Goal: Information Seeking & Learning: Check status

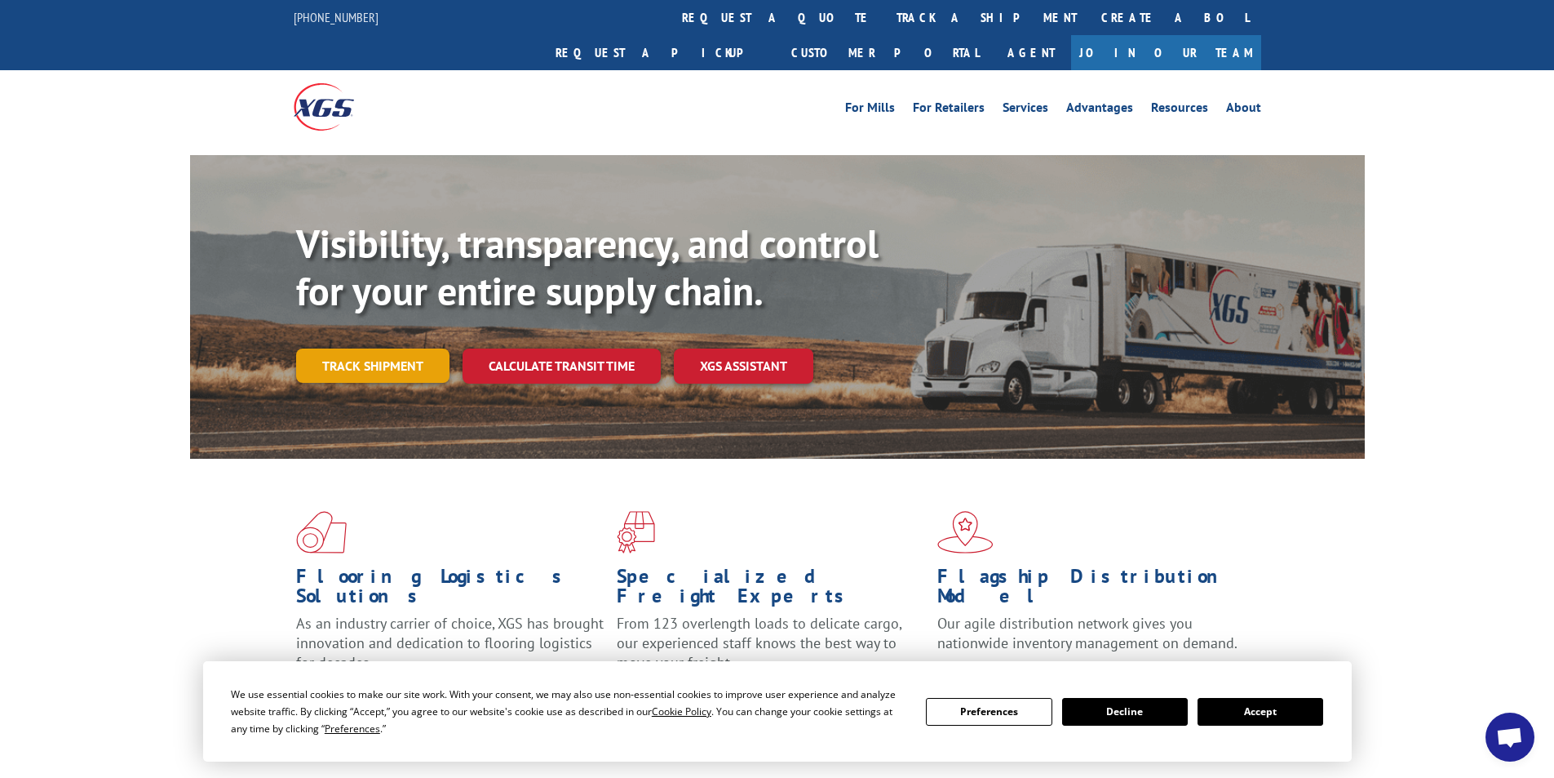
click at [312, 348] on link "Track shipment" at bounding box center [372, 365] width 153 height 34
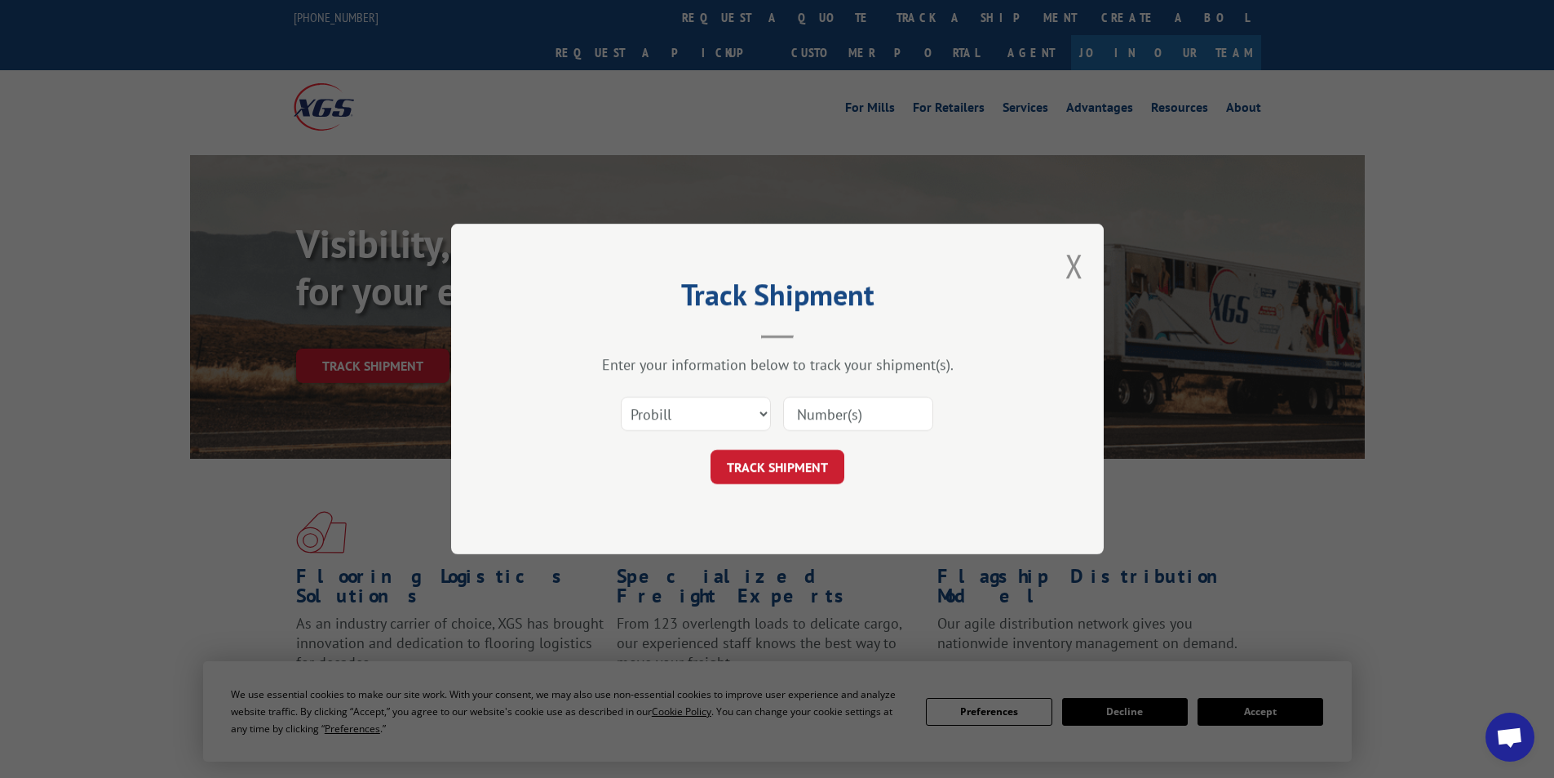
click at [893, 419] on input at bounding box center [858, 414] width 150 height 34
paste input "17027473"
type input "17027473"
click at [760, 511] on div "Track Shipment Enter your information below to track your shipment(s). Select c…" at bounding box center [777, 389] width 653 height 330
click at [763, 476] on button "TRACK SHIPMENT" at bounding box center [778, 467] width 134 height 34
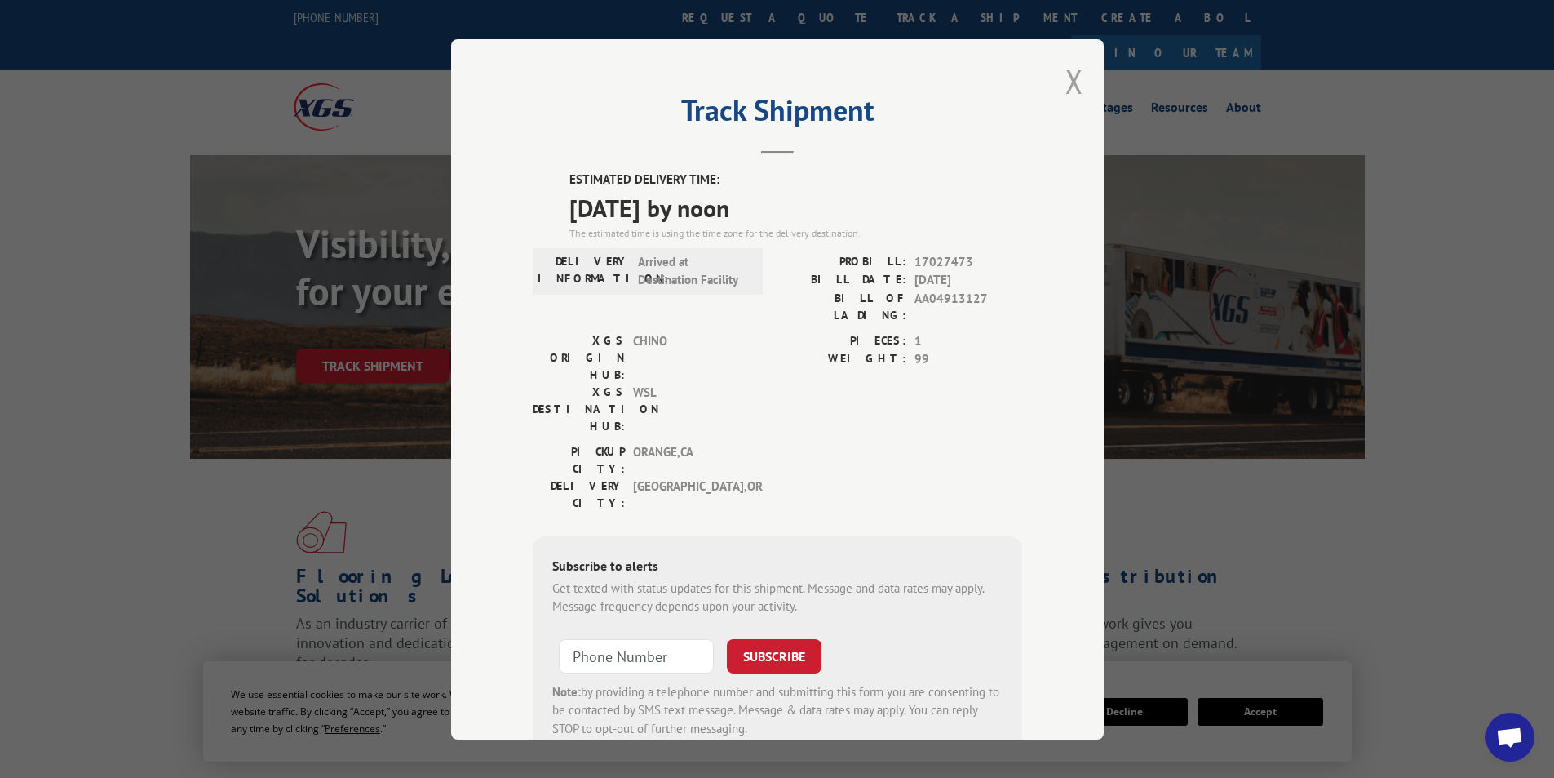
click at [1075, 86] on button "Close modal" at bounding box center [1075, 81] width 18 height 43
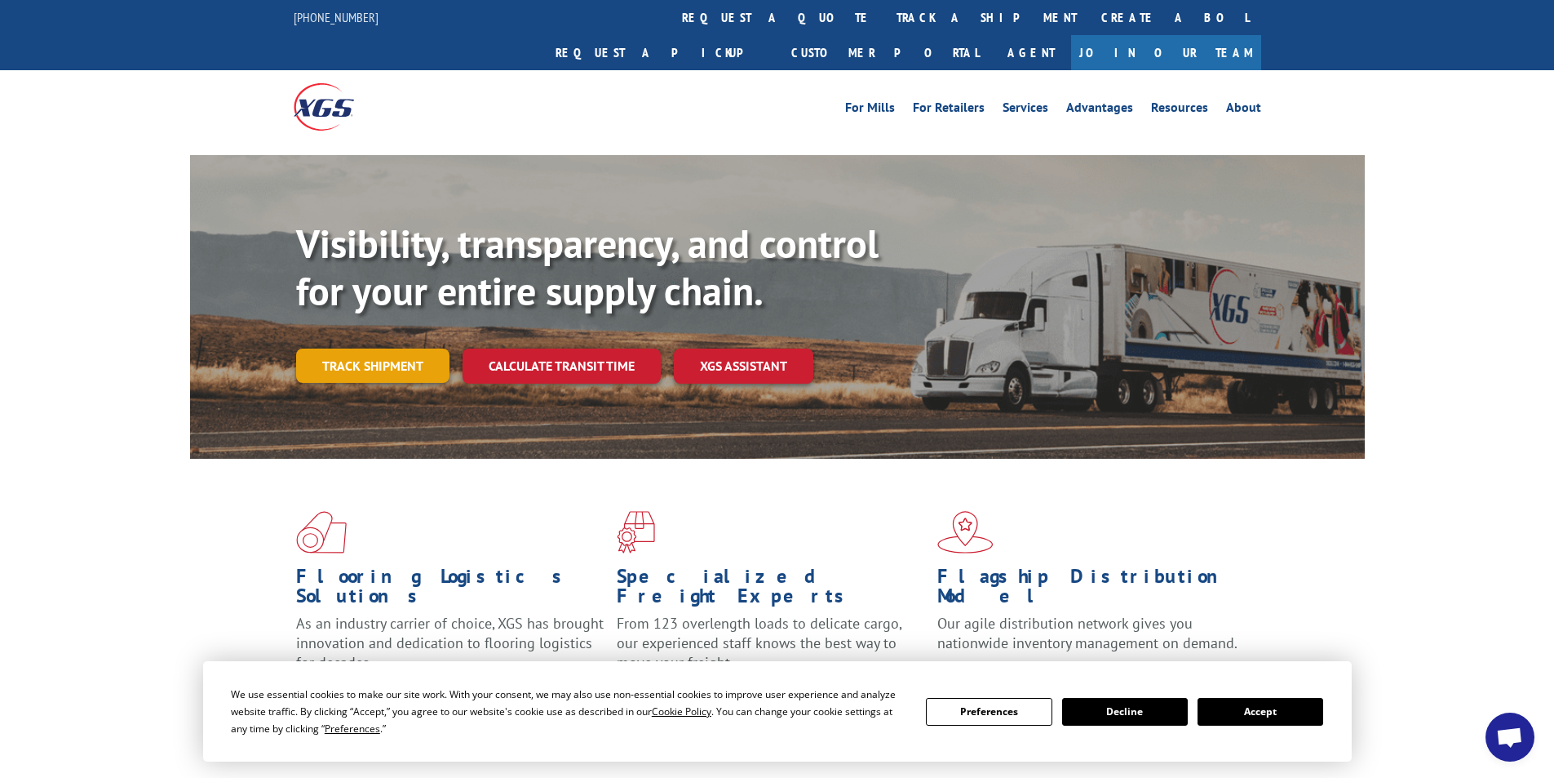
click at [388, 348] on link "Track shipment" at bounding box center [372, 365] width 153 height 34
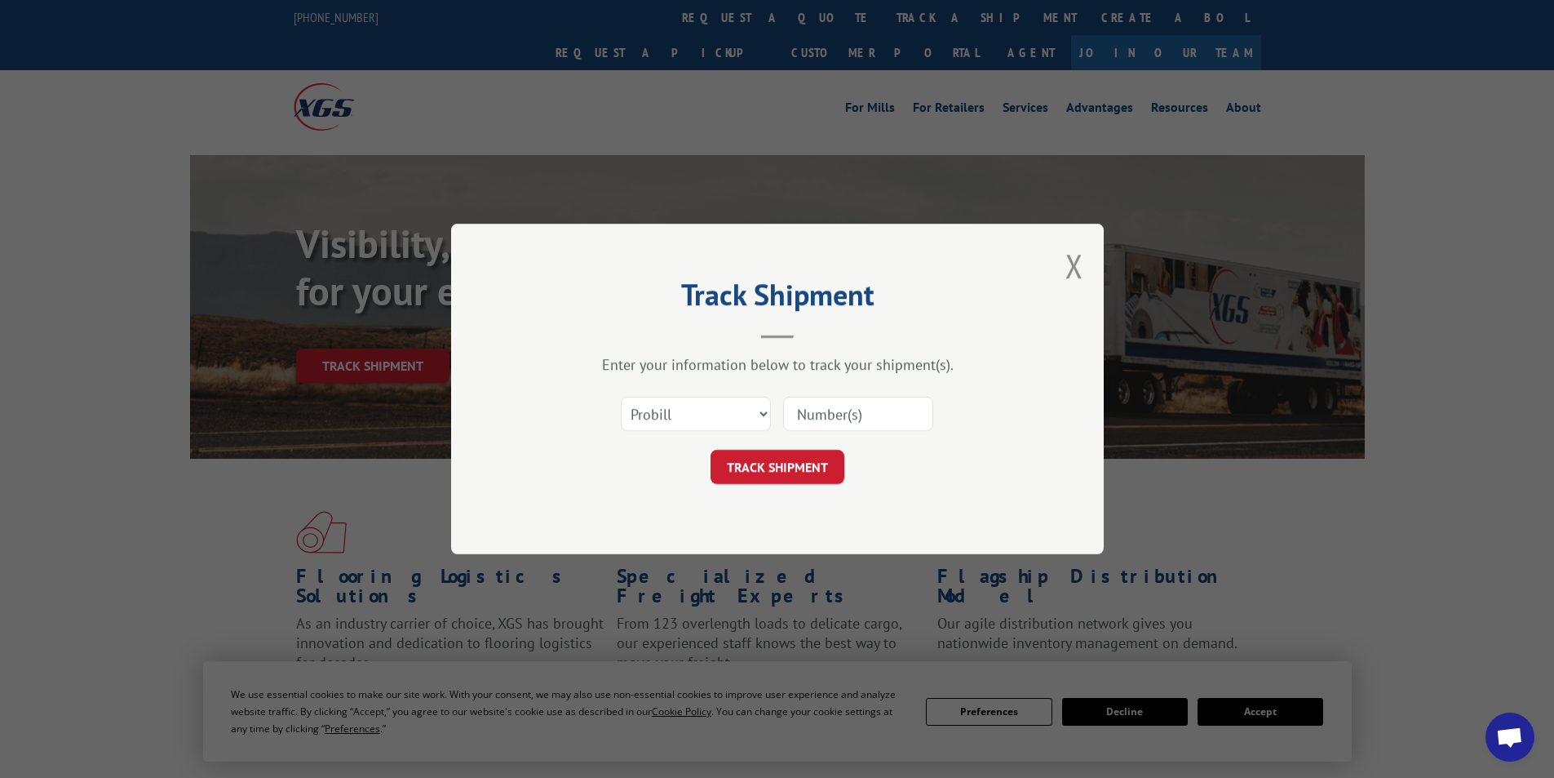
click at [822, 424] on input at bounding box center [858, 414] width 150 height 34
paste input "17095422"
type input "17095422"
click at [778, 463] on button "TRACK SHIPMENT" at bounding box center [778, 467] width 134 height 34
